Goal: Manage account settings: Manage account settings

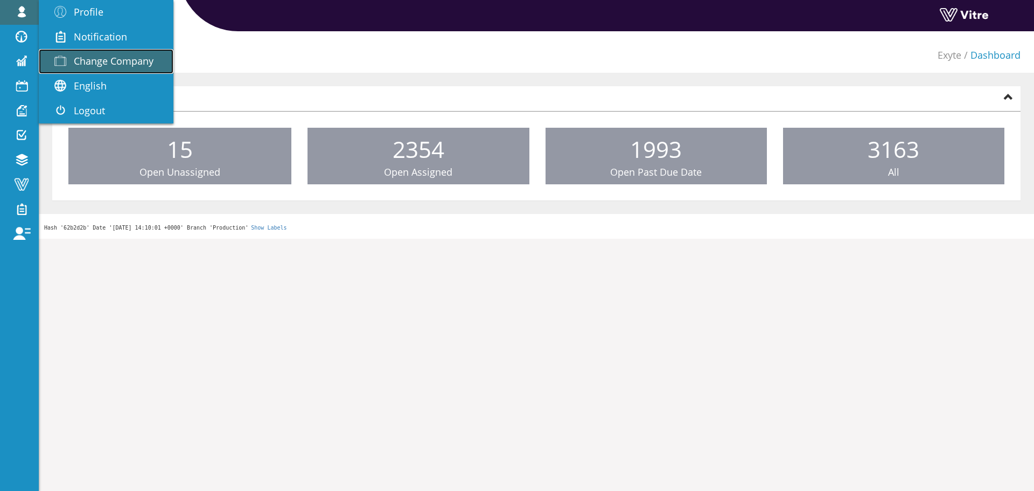
click at [133, 65] on span "Change Company" at bounding box center [114, 60] width 80 height 13
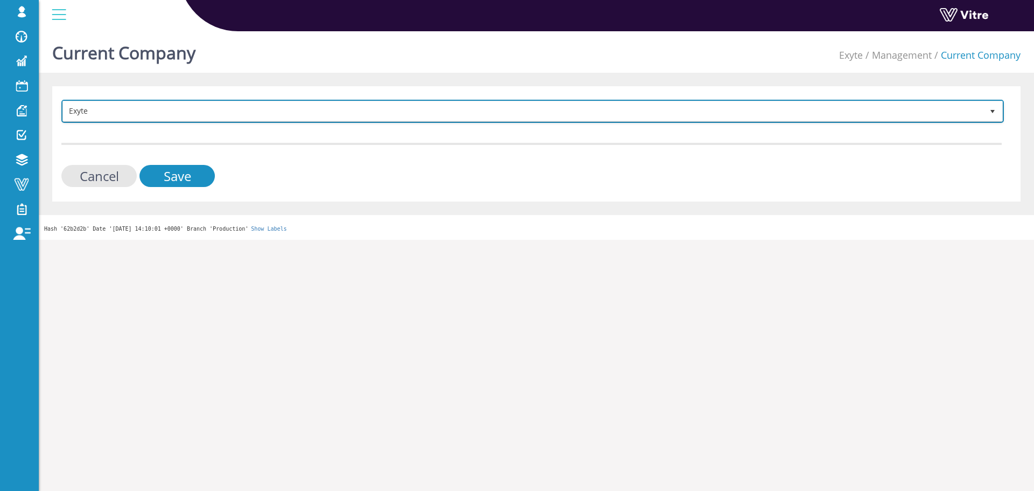
click at [172, 105] on span "Exyte" at bounding box center [523, 110] width 920 height 19
click at [275, 106] on span "Exyte" at bounding box center [523, 110] width 920 height 19
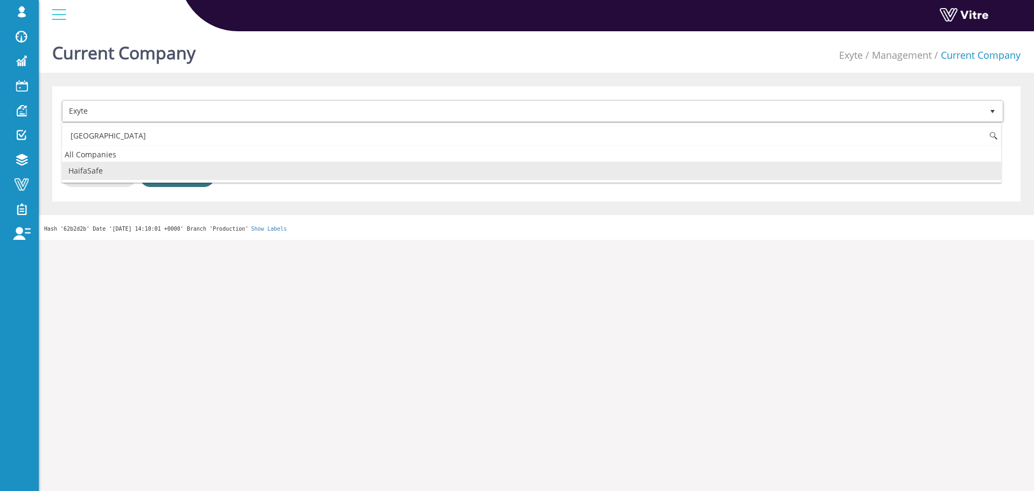
drag, startPoint x: 143, startPoint y: 166, endPoint x: 162, endPoint y: 173, distance: 20.3
click at [143, 165] on li "HaifaSafe" at bounding box center [531, 171] width 939 height 18
type input "haifa"
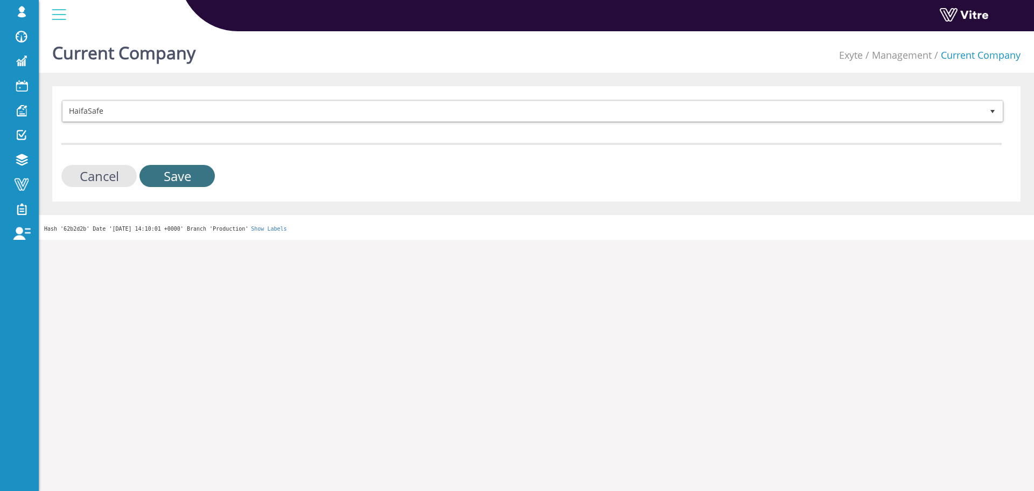
click at [162, 173] on input "Save" at bounding box center [176, 176] width 75 height 22
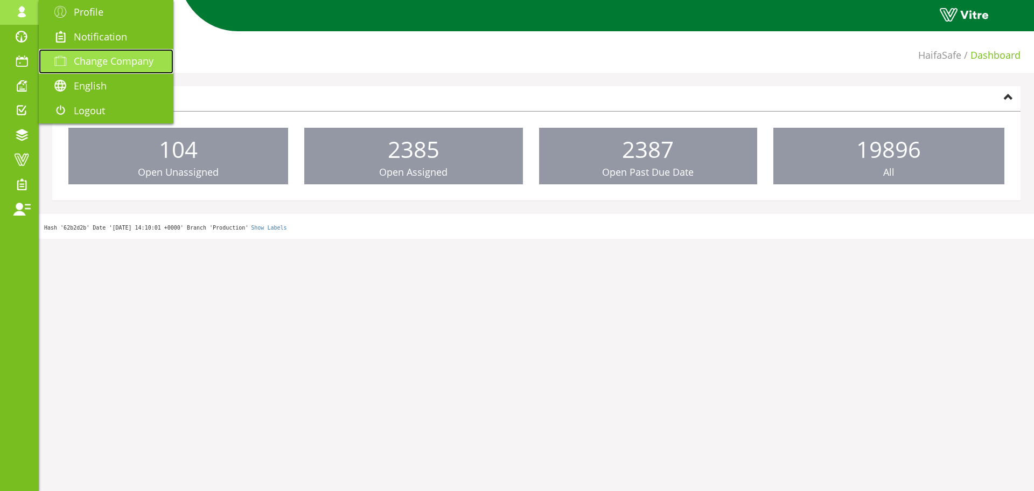
click at [92, 59] on span "Change Company" at bounding box center [114, 60] width 80 height 13
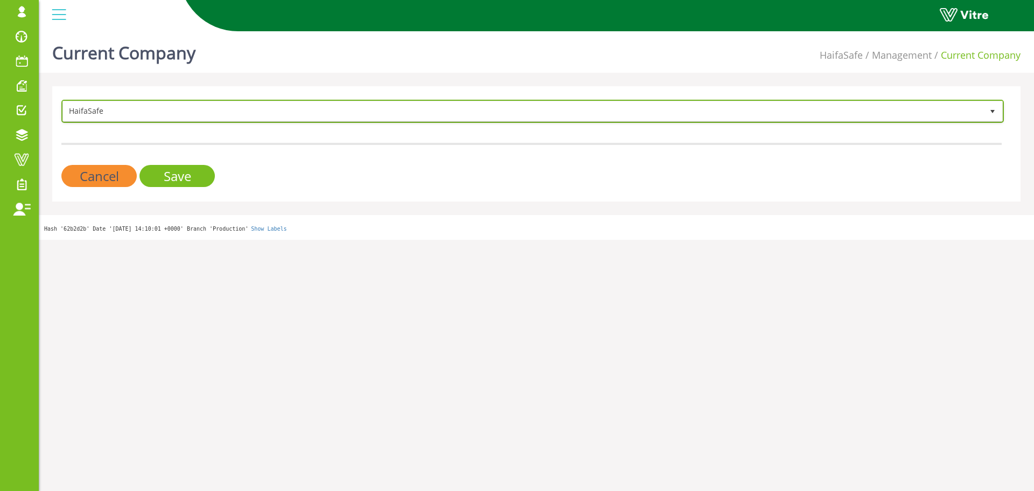
click at [226, 110] on span "HaifaSafe" at bounding box center [523, 110] width 920 height 19
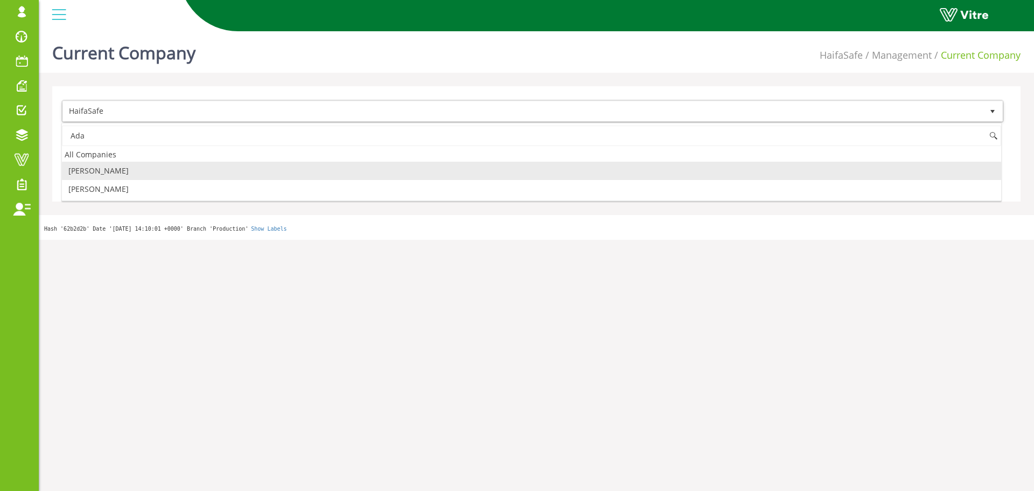
click at [132, 171] on li "Adama" at bounding box center [531, 171] width 939 height 18
type input "Ada"
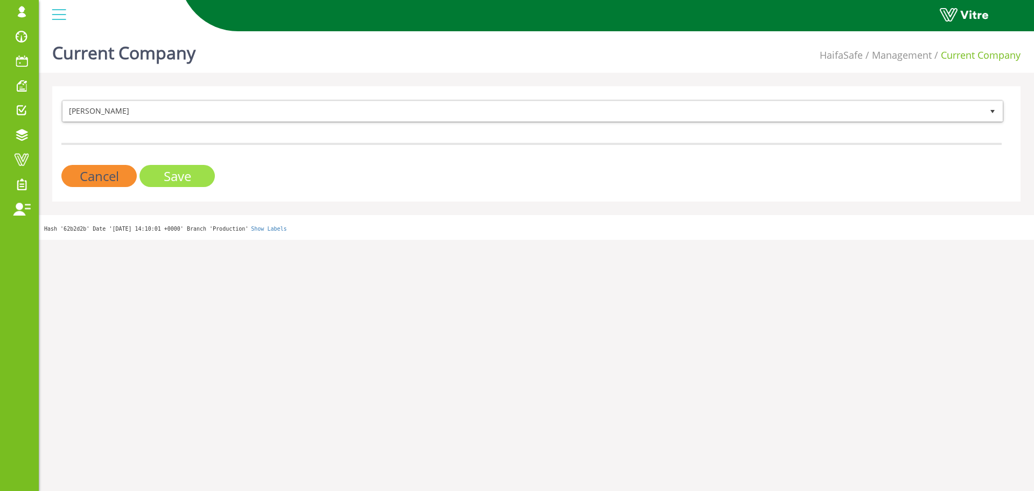
click at [156, 173] on input "Save" at bounding box center [176, 176] width 75 height 22
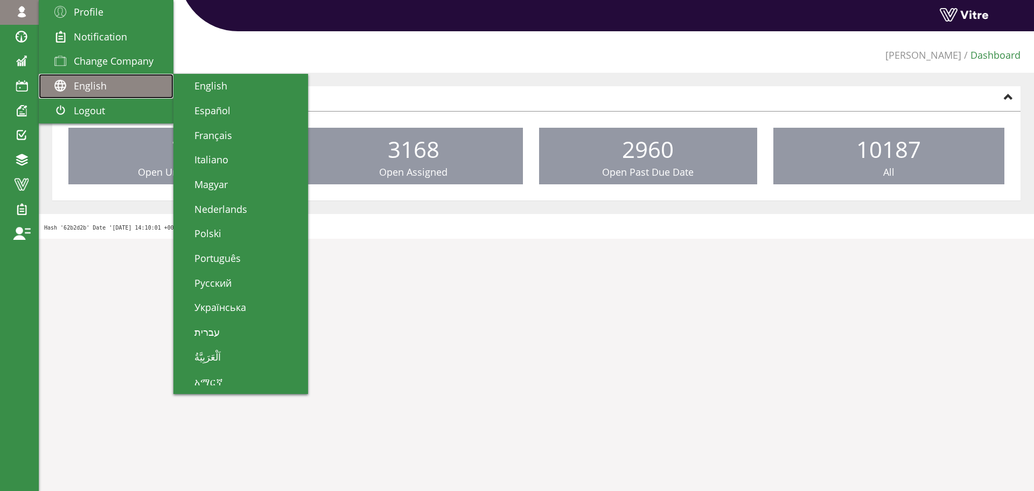
click at [142, 74] on link "English" at bounding box center [106, 86] width 135 height 25
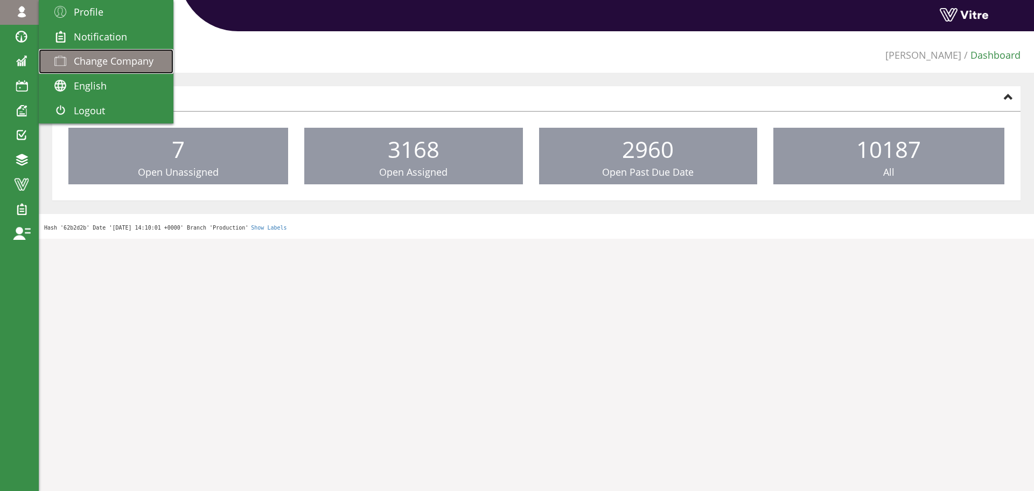
click at [144, 66] on span "Change Company" at bounding box center [114, 60] width 80 height 13
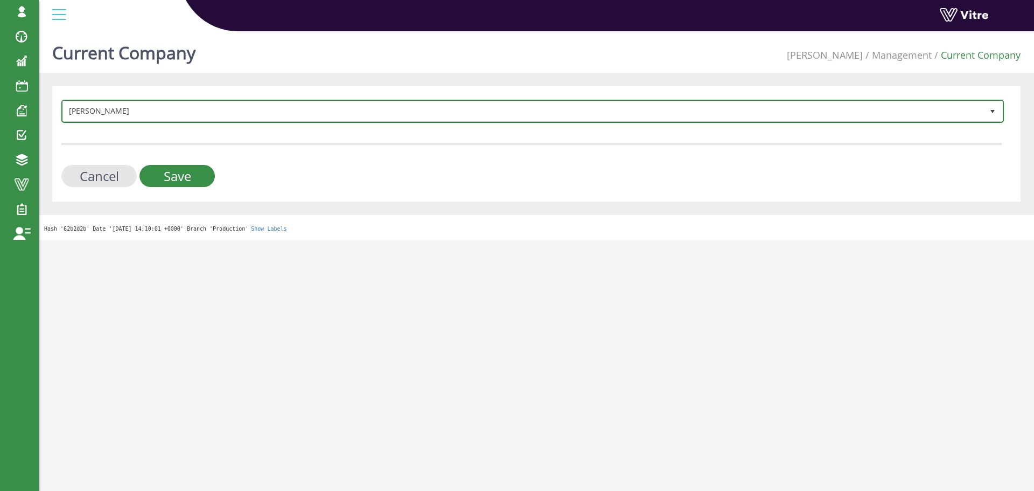
click at [147, 110] on span "[PERSON_NAME]" at bounding box center [523, 110] width 920 height 19
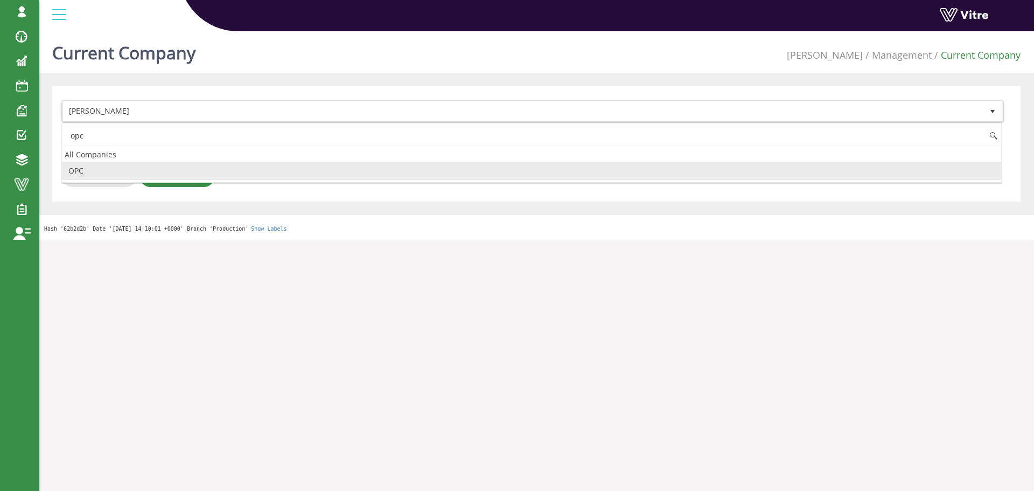
click at [169, 171] on li "OPC" at bounding box center [531, 171] width 939 height 18
type input "opc"
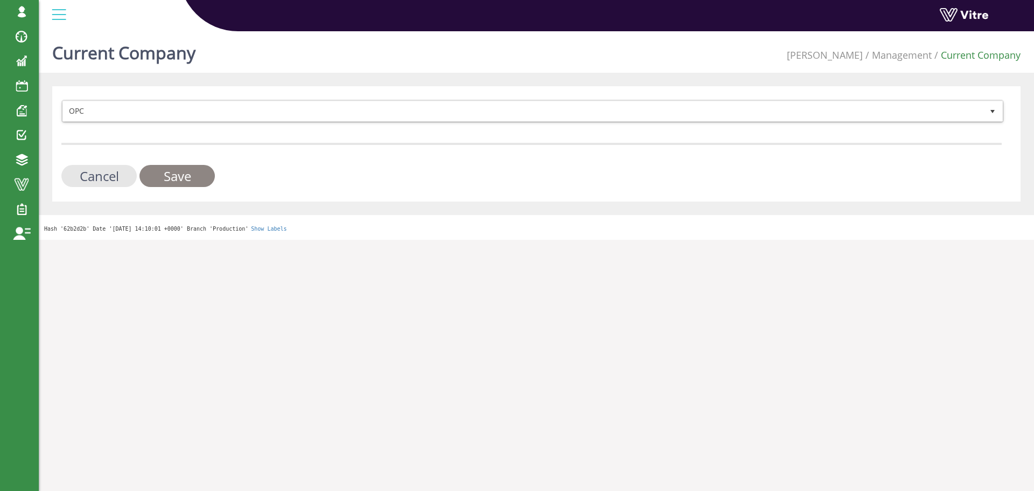
click at [169, 171] on input "Save" at bounding box center [176, 176] width 75 height 22
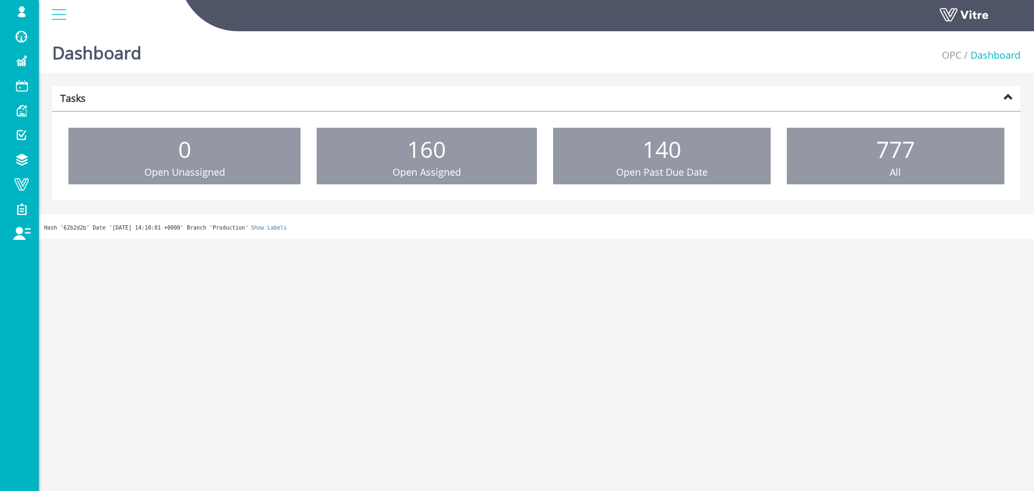
drag, startPoint x: 363, startPoint y: 1, endPoint x: 668, endPoint y: 451, distance: 543.4
click at [672, 239] on html "[EMAIL_ADDRESS][DOMAIN_NAME] Profile Notification Change Company English Englis…" at bounding box center [517, 119] width 1034 height 239
